Goal: Task Accomplishment & Management: Use online tool/utility

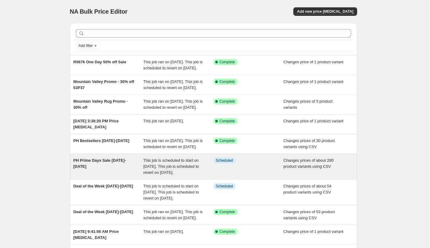
click at [124, 176] on div "PH Prime Days Sale [DATE]-[DATE]" at bounding box center [109, 166] width 70 height 18
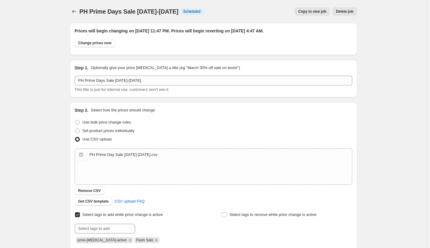
click at [308, 12] on span "Copy to new job" at bounding box center [312, 11] width 28 height 5
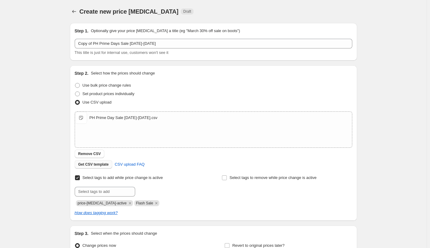
click at [98, 163] on span "Get CSV template" at bounding box center [93, 164] width 31 height 5
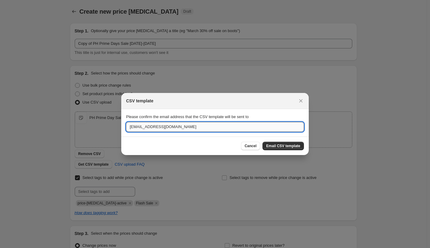
click at [149, 129] on input "[EMAIL_ADDRESS][DOMAIN_NAME]" at bounding box center [215, 127] width 178 height 10
type input "kstadler@plowandhearth.com"
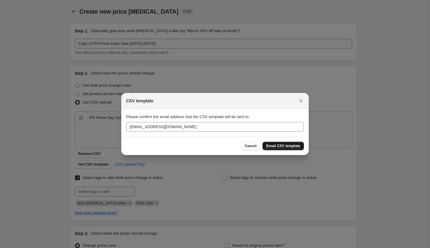
click at [275, 145] on span "Email CSV template" at bounding box center [283, 145] width 34 height 5
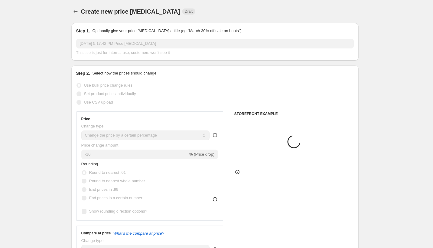
select select "percentage"
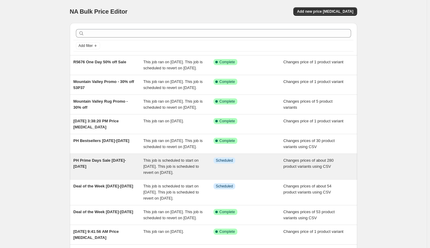
click at [124, 169] on span "PH Prime Days Sale 10.7.25-10.9.25" at bounding box center [100, 163] width 53 height 11
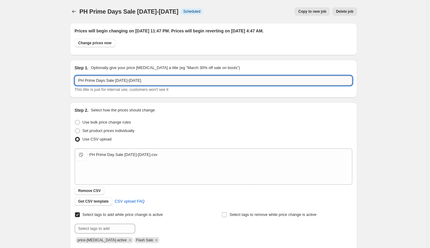
click at [153, 81] on input "PH Prime Days Sale 10.7.25-10.9.25" at bounding box center [214, 81] width 278 height 10
type input "PH Prime Days Sale 10.7.25-10.9.25 Halloween Additions"
click at [98, 189] on span "Remove CSV" at bounding box center [89, 190] width 23 height 5
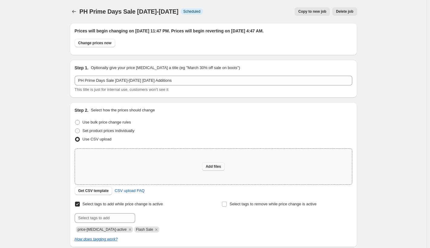
click at [212, 166] on span "Add files" at bounding box center [213, 166] width 15 height 5
click at [307, 10] on span "Copy to new job" at bounding box center [312, 11] width 28 height 5
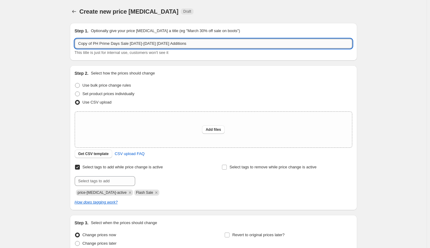
click at [94, 46] on input "Copy of PH Prime Days Sale 10.7.25-10.9.25 Halloween Additions" at bounding box center [214, 44] width 278 height 10
type input "PH Prime Days Sale 10.7.25-10.9.25 Halloween Additions"
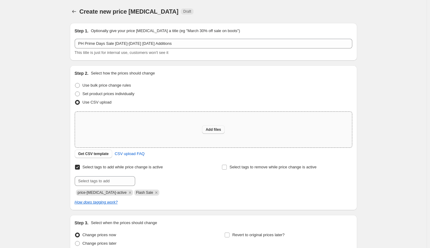
click at [217, 127] on button "Add files" at bounding box center [213, 129] width 23 height 8
type input "C:\fakepath\P&H 10.7-10.9.25 Prime Day Sale Halloween Items.csv"
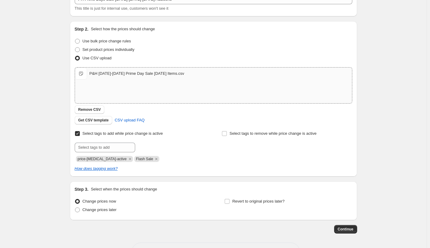
scroll to position [65, 0]
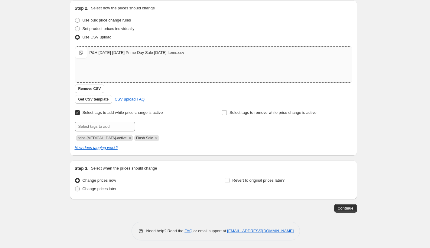
click at [79, 189] on span at bounding box center [77, 188] width 5 height 5
click at [75, 187] on input "Change prices later" at bounding box center [75, 186] width 0 height 0
radio input "true"
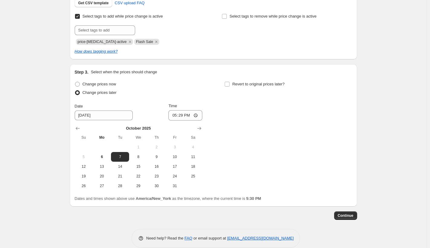
scroll to position [160, 0]
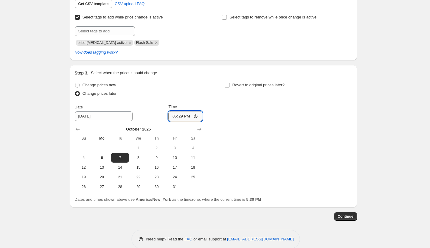
click at [196, 117] on input "17:29" at bounding box center [186, 116] width 34 height 10
type input "00:00"
click at [228, 86] on input "Revert to original prices later?" at bounding box center [227, 85] width 5 height 5
checkbox input "true"
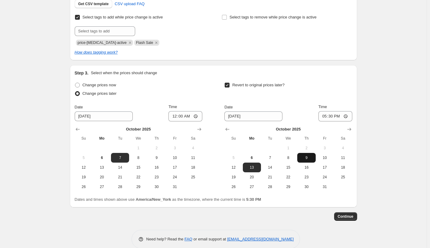
click at [308, 158] on span "9" at bounding box center [306, 157] width 13 height 5
type input "10/9/2025"
click at [349, 116] on input "17:30" at bounding box center [336, 116] width 34 height 10
type input "23:59"
click at [306, 103] on div "Revert to original prices later? Date 10/9/2025 Time 23:59 October 2025 Su Mo T…" at bounding box center [289, 136] width 128 height 111
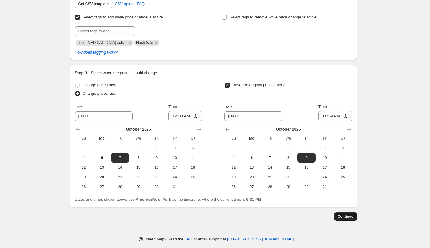
click at [351, 218] on span "Continue" at bounding box center [346, 216] width 16 height 5
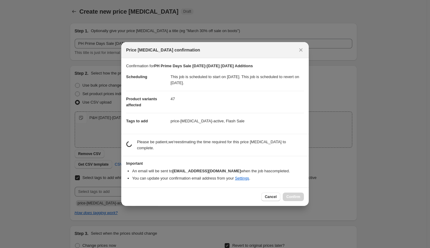
scroll to position [0, 0]
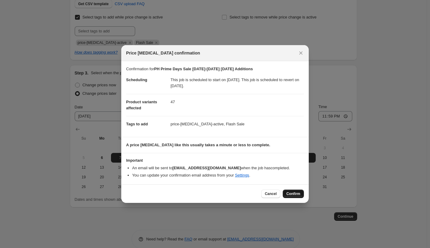
click at [293, 193] on span "Confirm" at bounding box center [294, 193] width 14 height 5
